Goal: Go to known website: Access a specific website the user already knows

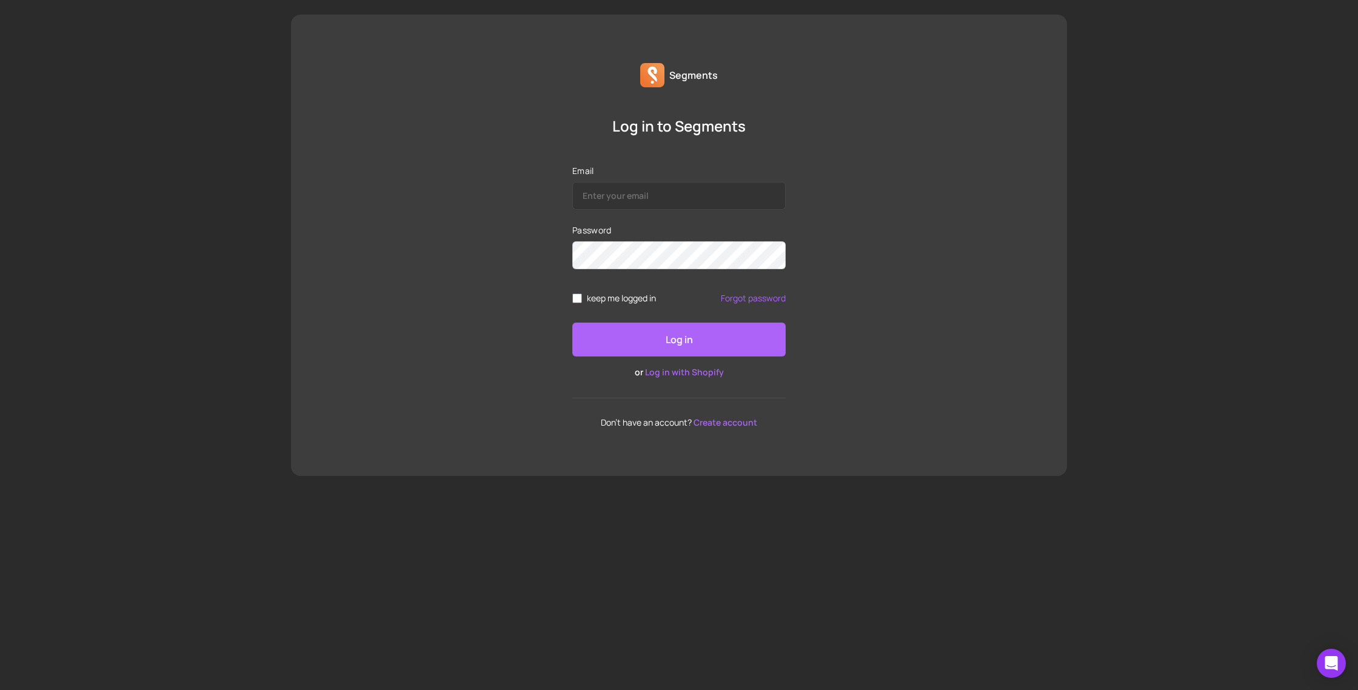
click at [691, 371] on link "Log in with Shopify" at bounding box center [684, 372] width 79 height 12
click at [675, 370] on link "Log in with Shopify" at bounding box center [684, 372] width 79 height 12
